Goal: Transaction & Acquisition: Purchase product/service

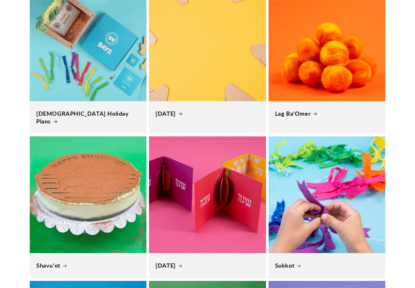
scroll to position [401, 0]
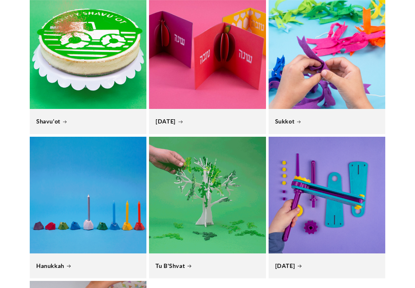
click at [211, 118] on link "[DATE]" at bounding box center [208, 121] width 104 height 7
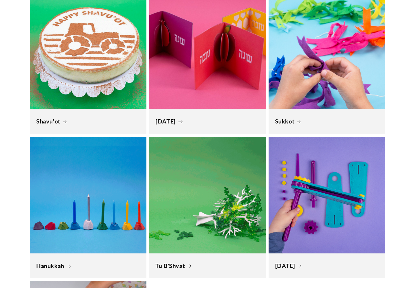
scroll to position [0, 572]
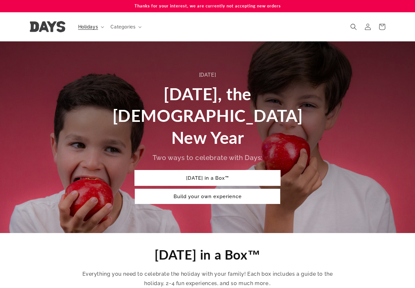
click at [197, 170] on link "Rosh Hashanah in a Box™" at bounding box center [208, 177] width 146 height 15
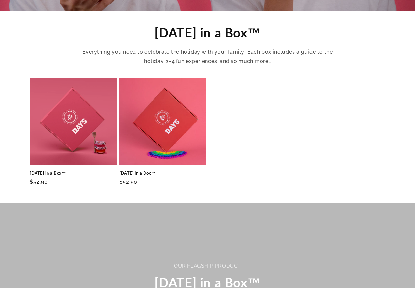
click at [142, 170] on link "Rosh Hashanah in a Box™" at bounding box center [162, 172] width 87 height 5
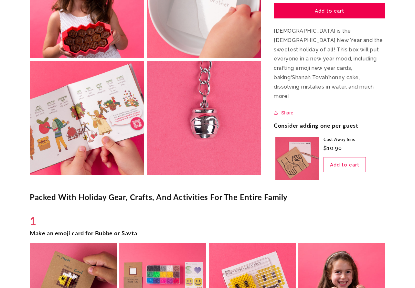
scroll to position [613, 0]
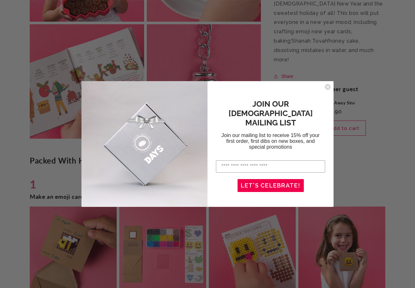
click at [328, 85] on circle "Close dialog" at bounding box center [328, 87] width 6 height 6
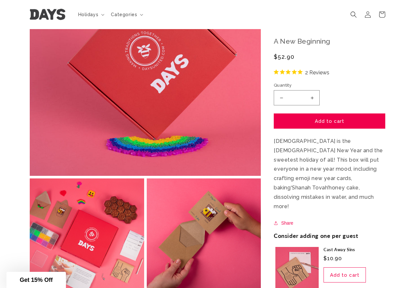
scroll to position [0, 0]
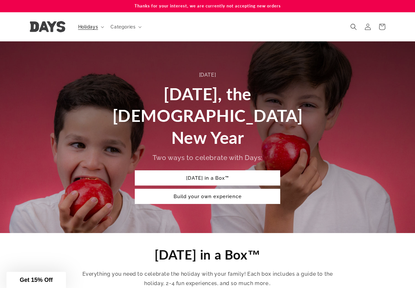
scroll to position [222, 0]
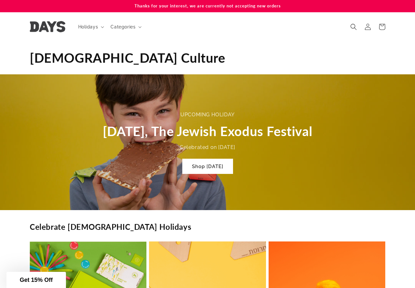
scroll to position [0, 415]
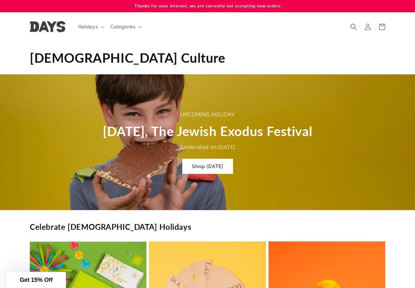
scroll to position [0, 830]
